Goal: Navigation & Orientation: Find specific page/section

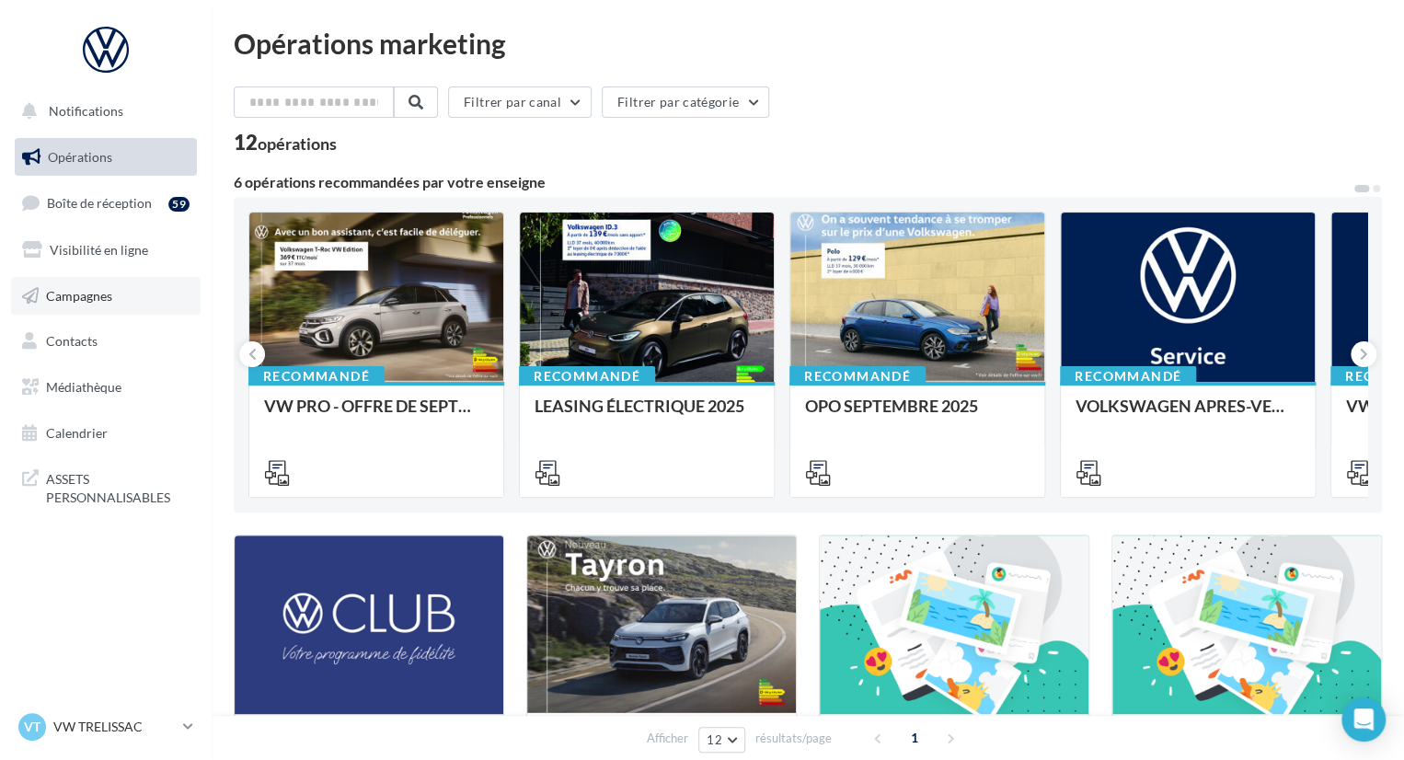
click at [122, 306] on link "Campagnes" at bounding box center [106, 296] width 190 height 39
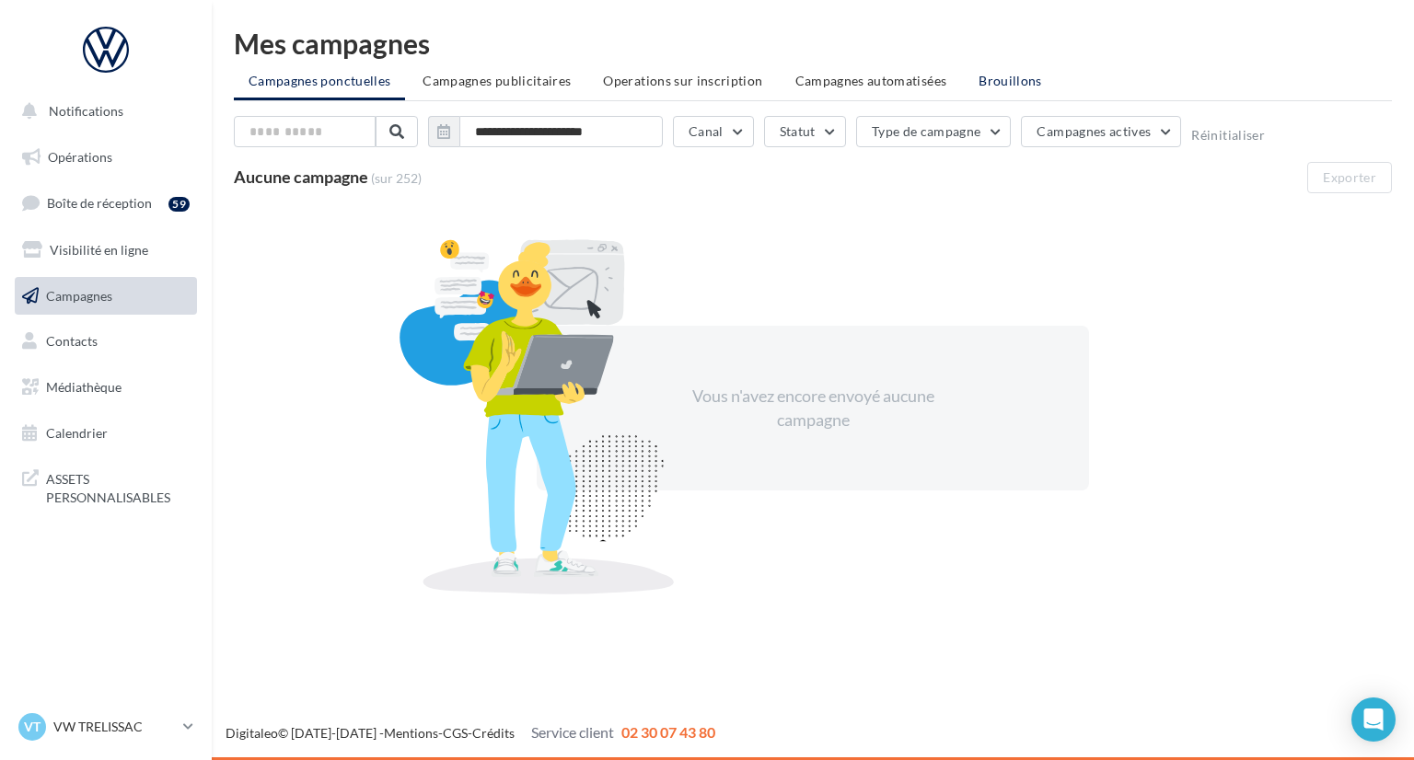
click at [992, 78] on span "Brouillons" at bounding box center [1010, 81] width 64 height 16
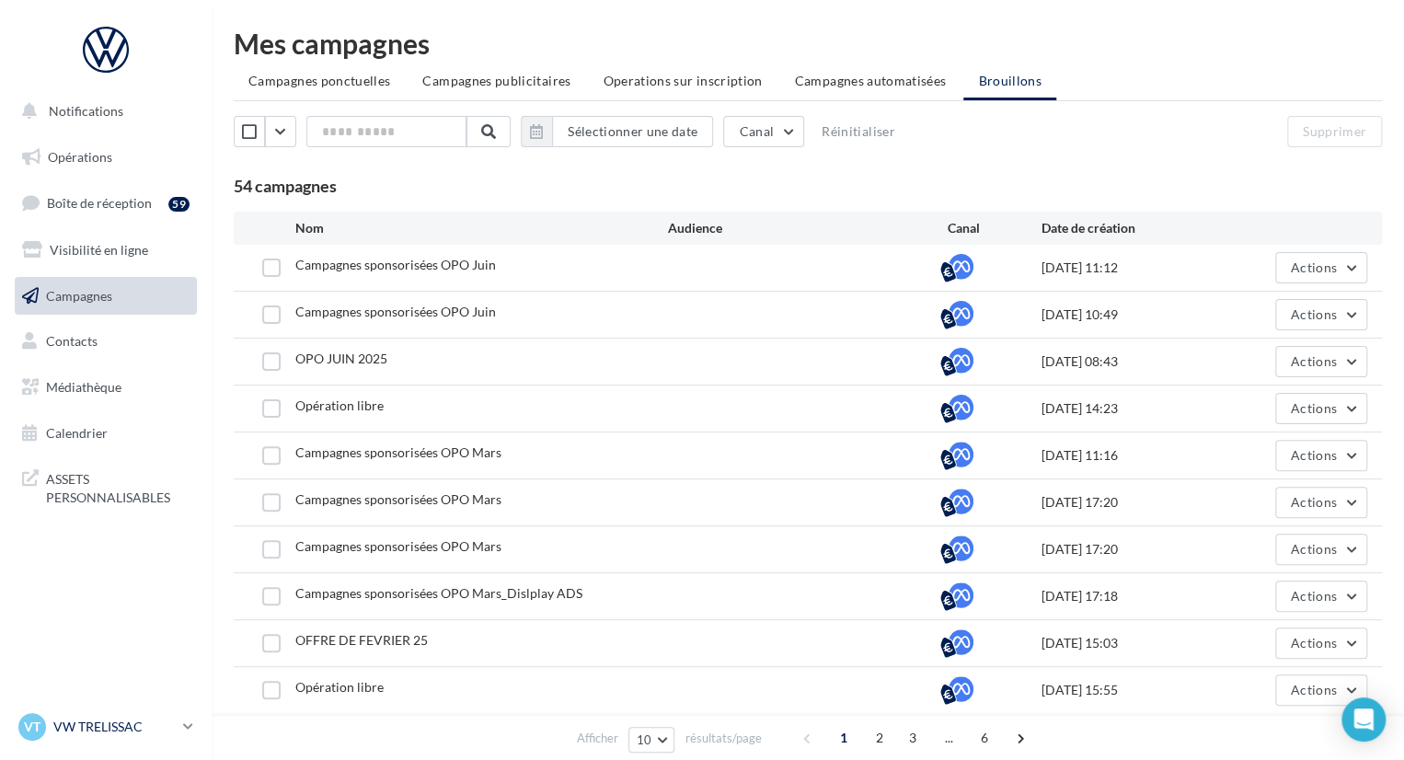
click at [177, 721] on link "VT VW TRELISSAC vw-tre-pau" at bounding box center [106, 727] width 182 height 35
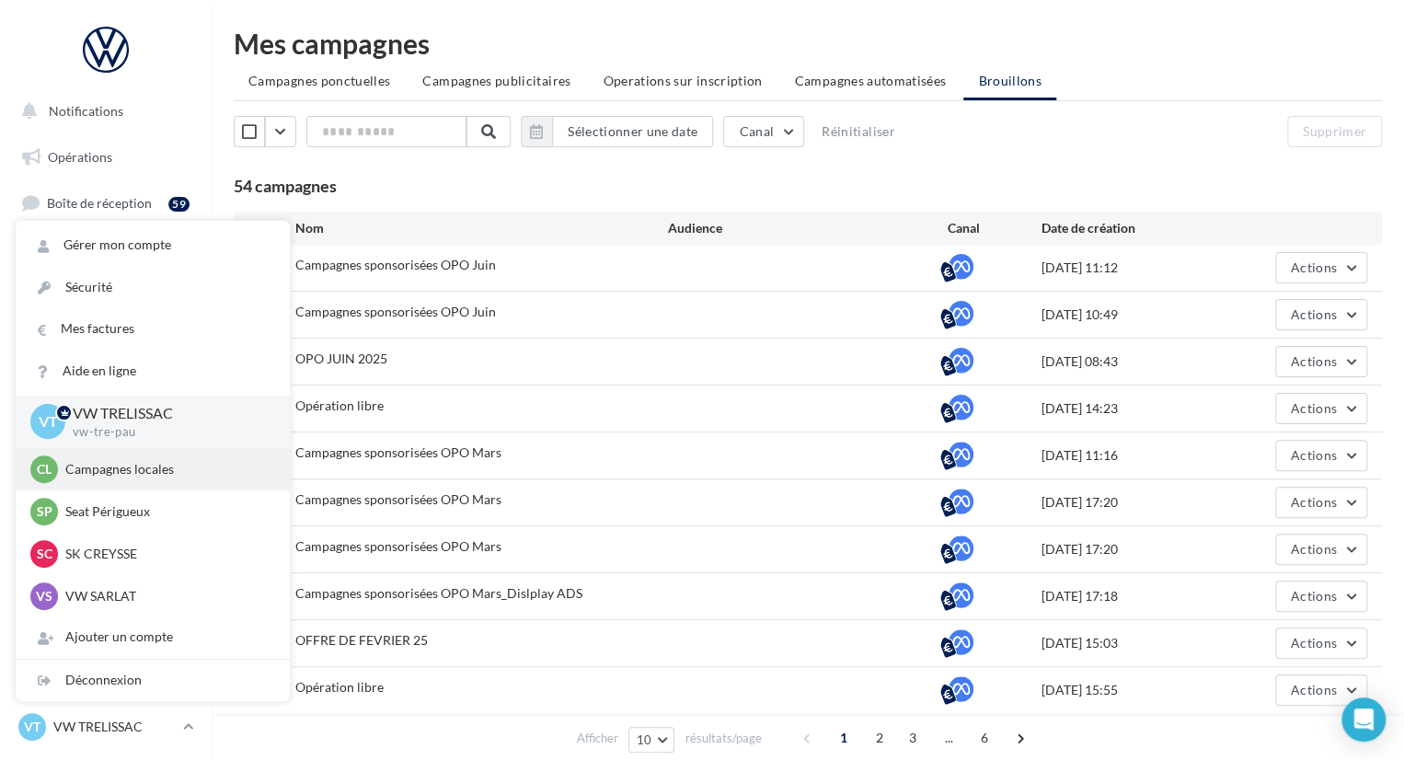
click at [229, 480] on div "Cl Campagnes locales audijl" at bounding box center [152, 470] width 245 height 28
